Goal: Transaction & Acquisition: Subscribe to service/newsletter

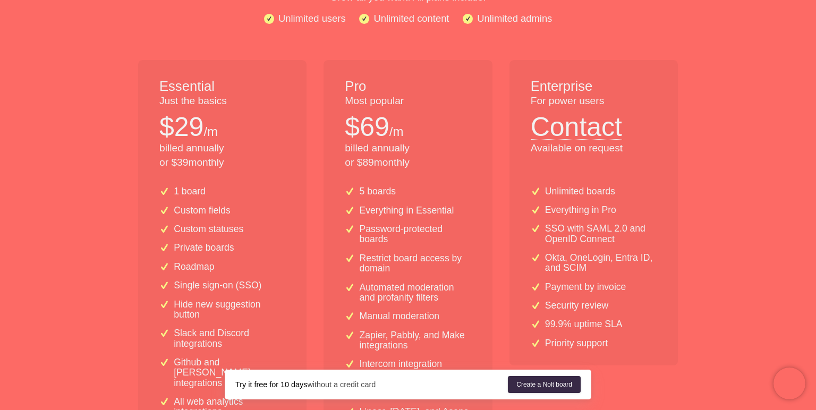
scroll to position [178, 0]
drag, startPoint x: 217, startPoint y: 190, endPoint x: 190, endPoint y: 163, distance: 37.9
click at [190, 163] on div "Essential Just the basics $ 29 /m billed annually or $ 39 monthly 1 board Custo…" at bounding box center [222, 304] width 168 height 490
click at [190, 163] on p "billed annually or $ 39 monthly" at bounding box center [222, 155] width 126 height 29
drag, startPoint x: 206, startPoint y: 196, endPoint x: 172, endPoint y: 190, distance: 34.6
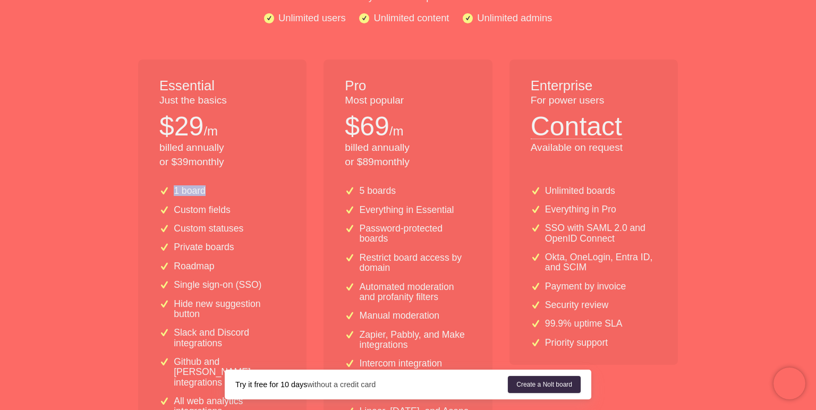
click at [172, 190] on div "1 board" at bounding box center [222, 191] width 126 height 10
click at [421, 201] on div "5 boards Everything in Essential Password-protected boards Restrict board acces…" at bounding box center [407, 363] width 168 height 372
drag, startPoint x: 384, startPoint y: 193, endPoint x: 357, endPoint y: 189, distance: 26.8
click at [357, 189] on div "5 boards" at bounding box center [408, 191] width 126 height 10
click at [602, 207] on p "Everything in Pro" at bounding box center [580, 209] width 71 height 10
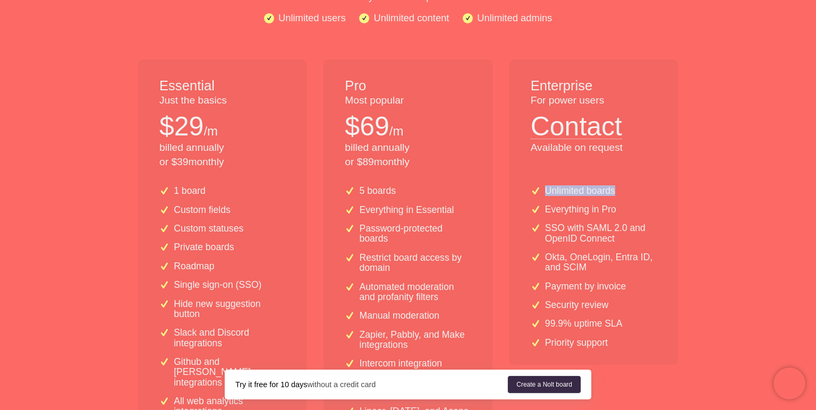
drag, startPoint x: 619, startPoint y: 194, endPoint x: 545, endPoint y: 193, distance: 73.8
click at [545, 193] on div "Unlimited boards" at bounding box center [593, 191] width 126 height 10
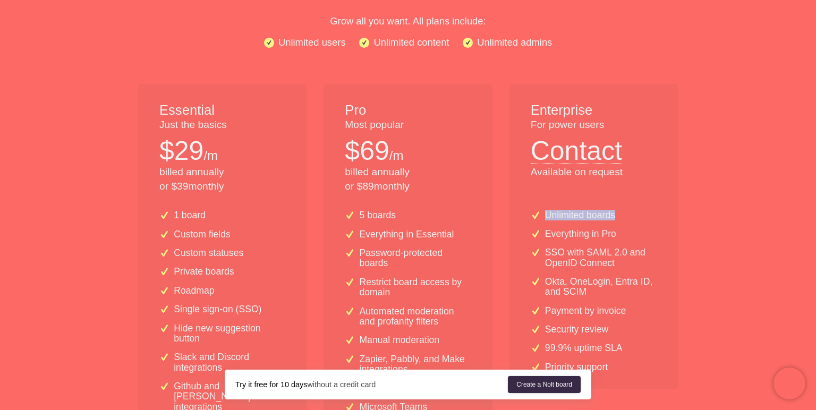
scroll to position [152, 0]
